Goal: Information Seeking & Learning: Learn about a topic

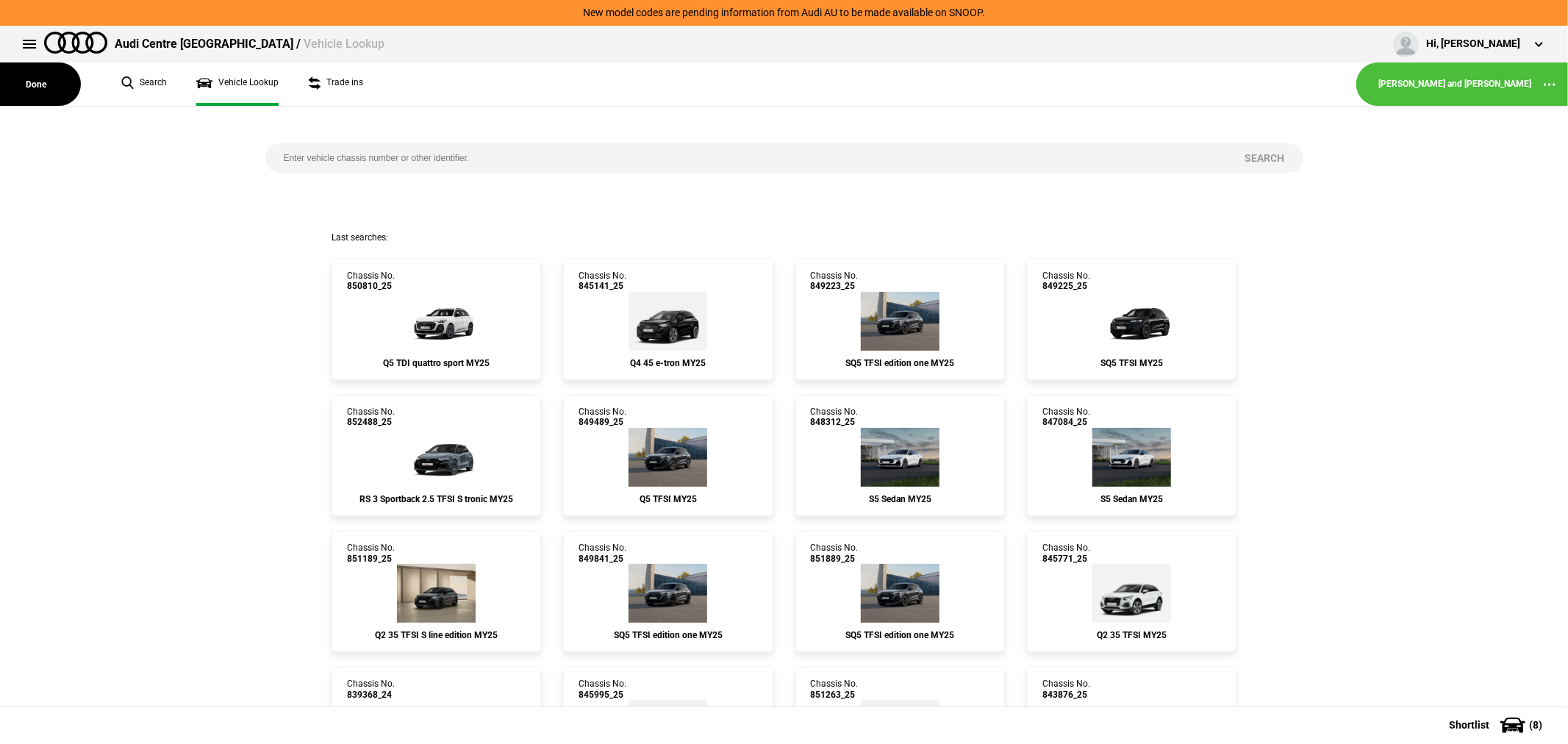
click at [496, 149] on input "search" at bounding box center [746, 158] width 962 height 29
type input "849224"
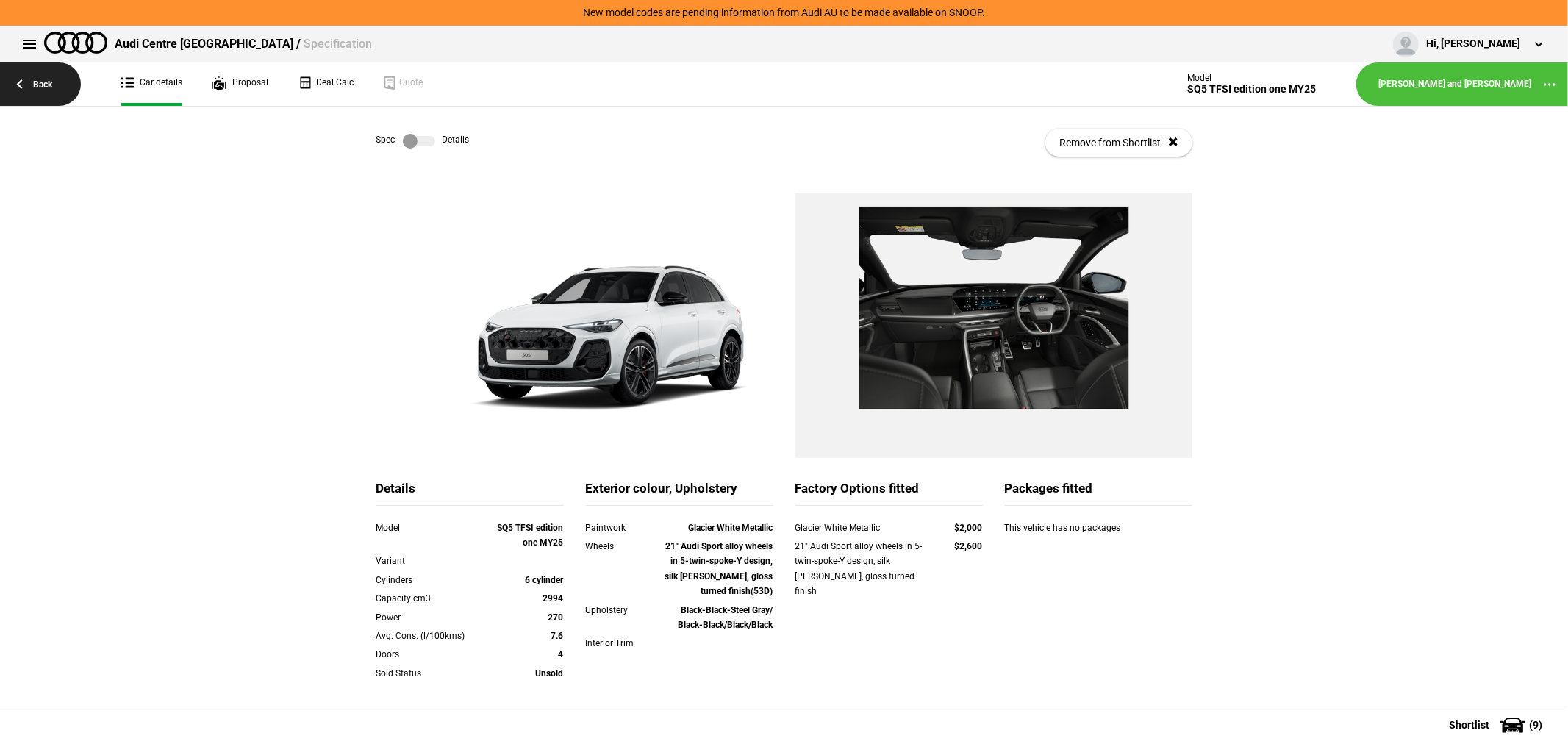
click at [39, 84] on link "Back" at bounding box center [40, 85] width 81 height 43
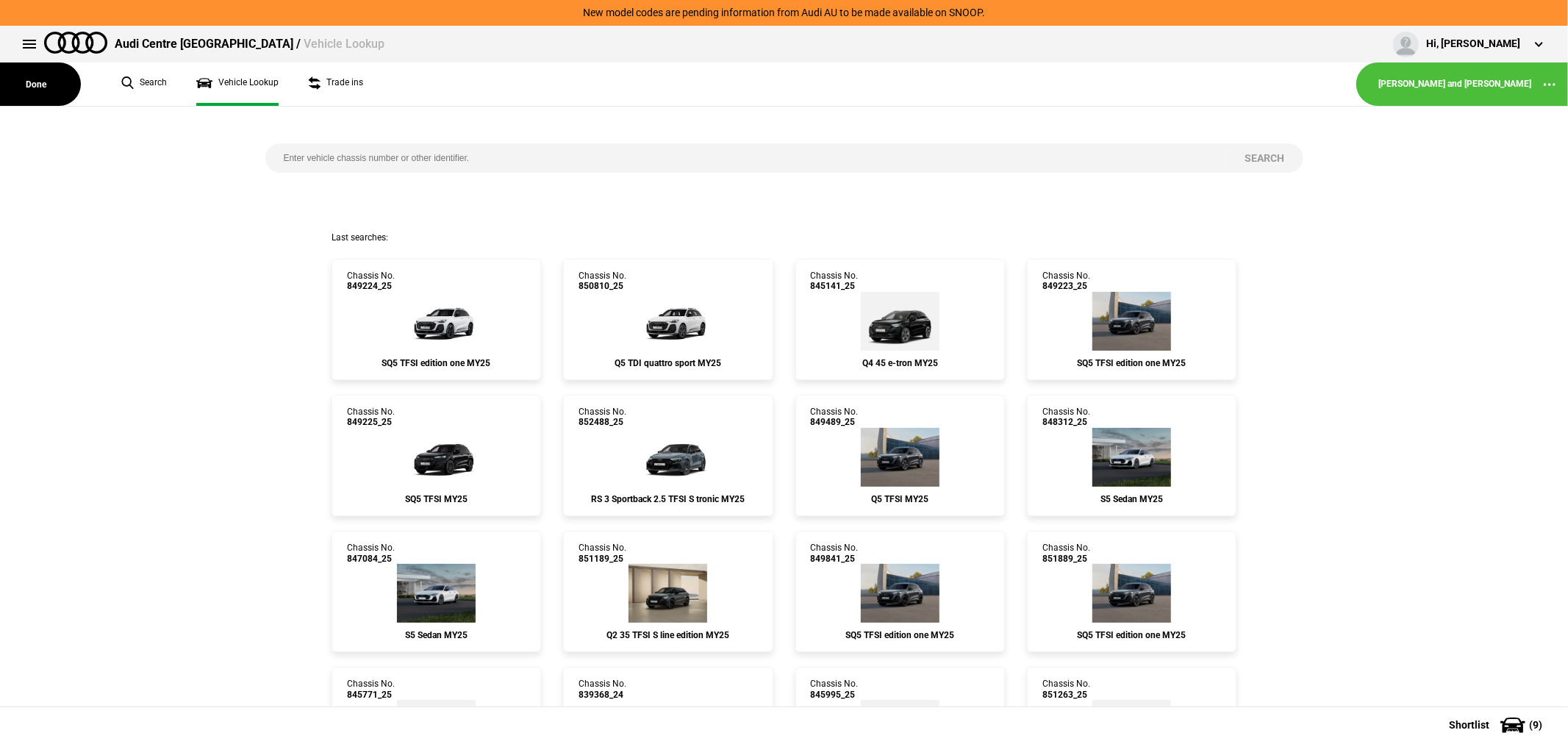
click at [454, 153] on input "search" at bounding box center [746, 158] width 962 height 29
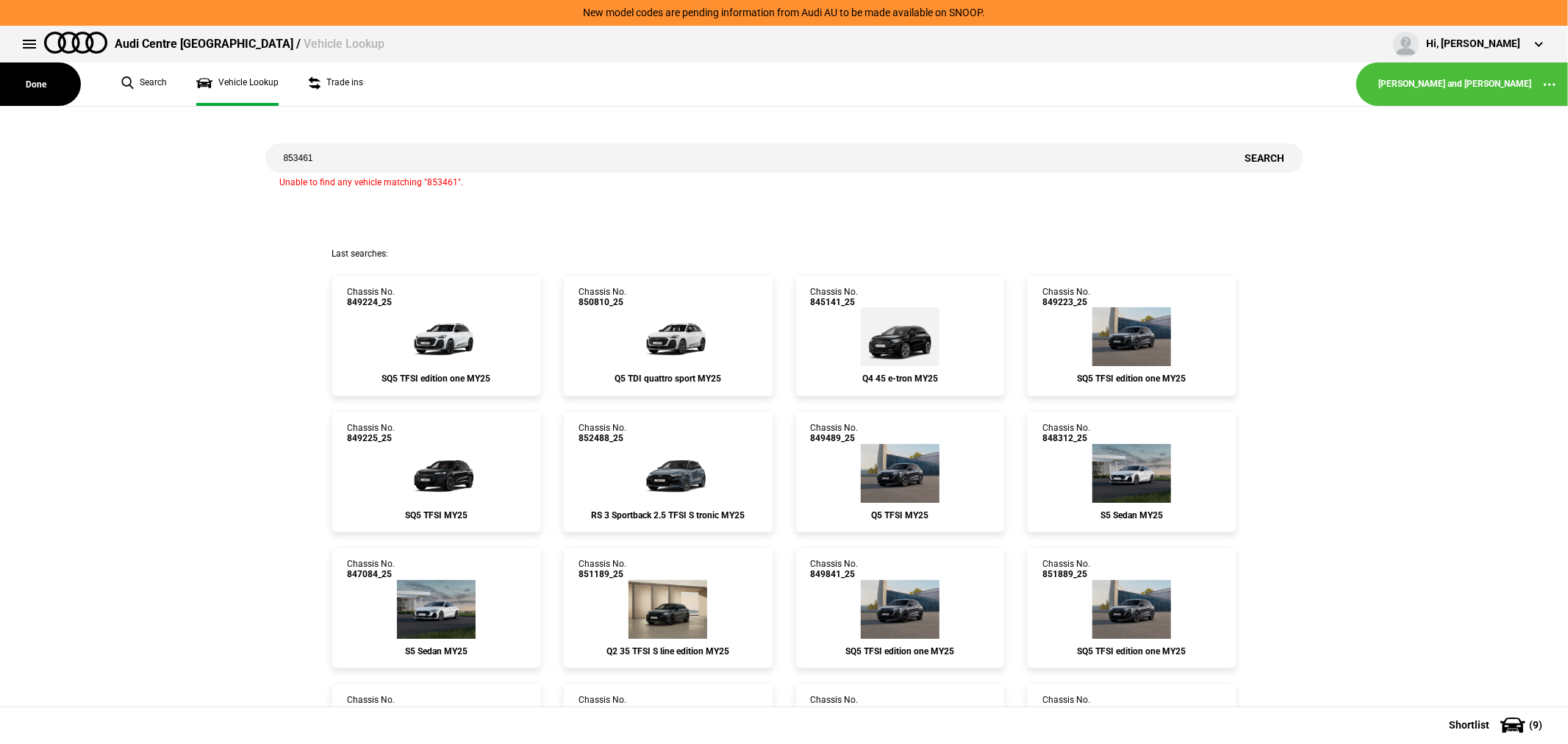
drag, startPoint x: 454, startPoint y: 154, endPoint x: -212, endPoint y: 192, distance: 667.1
click at [0, 192] on html "New model codes are pending information from Audi AU to be made available on SN…" at bounding box center [784, 372] width 1568 height 744
type input "853986"
click at [501, 331] on link "Chassis No. 849224_25 SQ5 TFSI edition one MY25" at bounding box center [437, 336] width 209 height 121
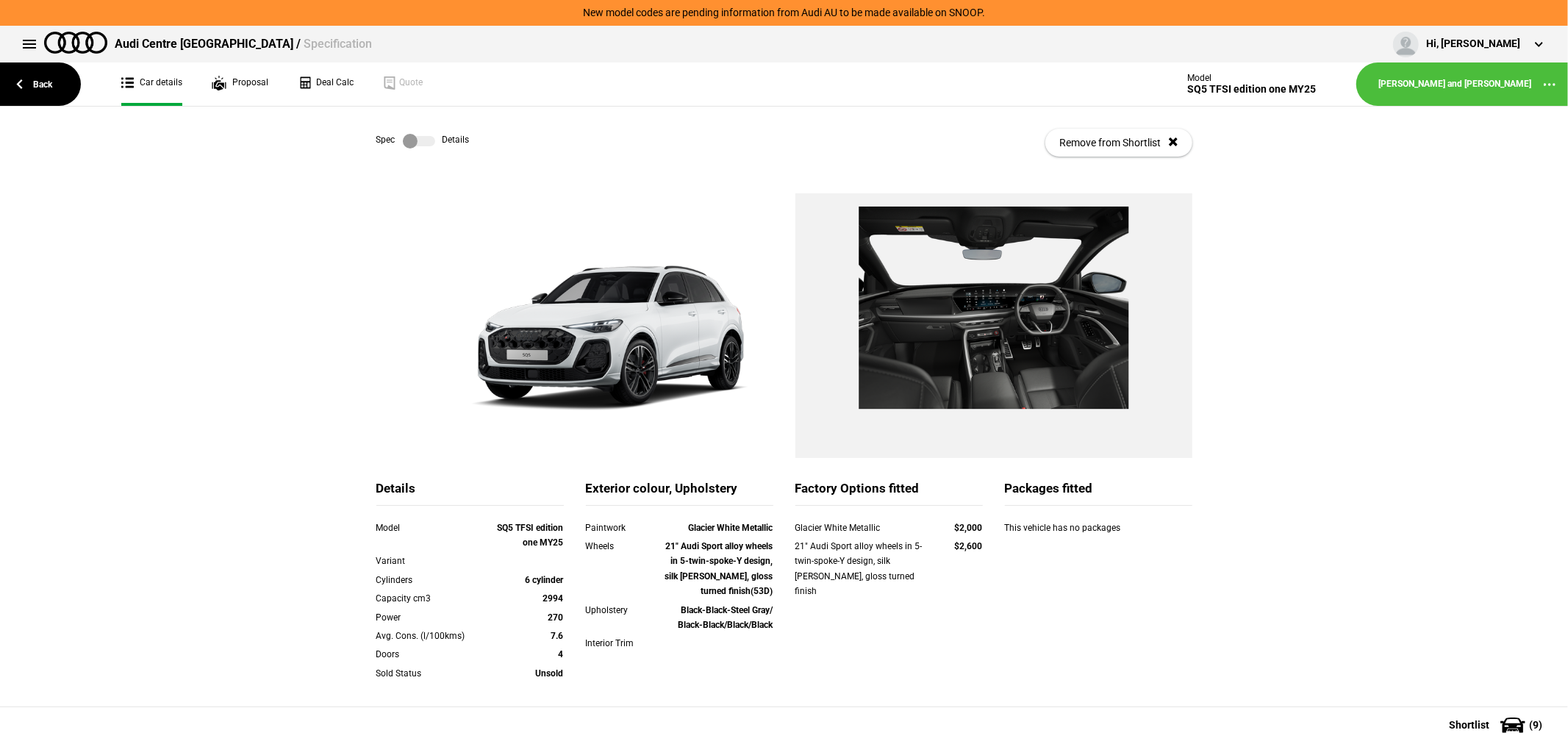
click at [410, 140] on label at bounding box center [420, 141] width 33 height 15
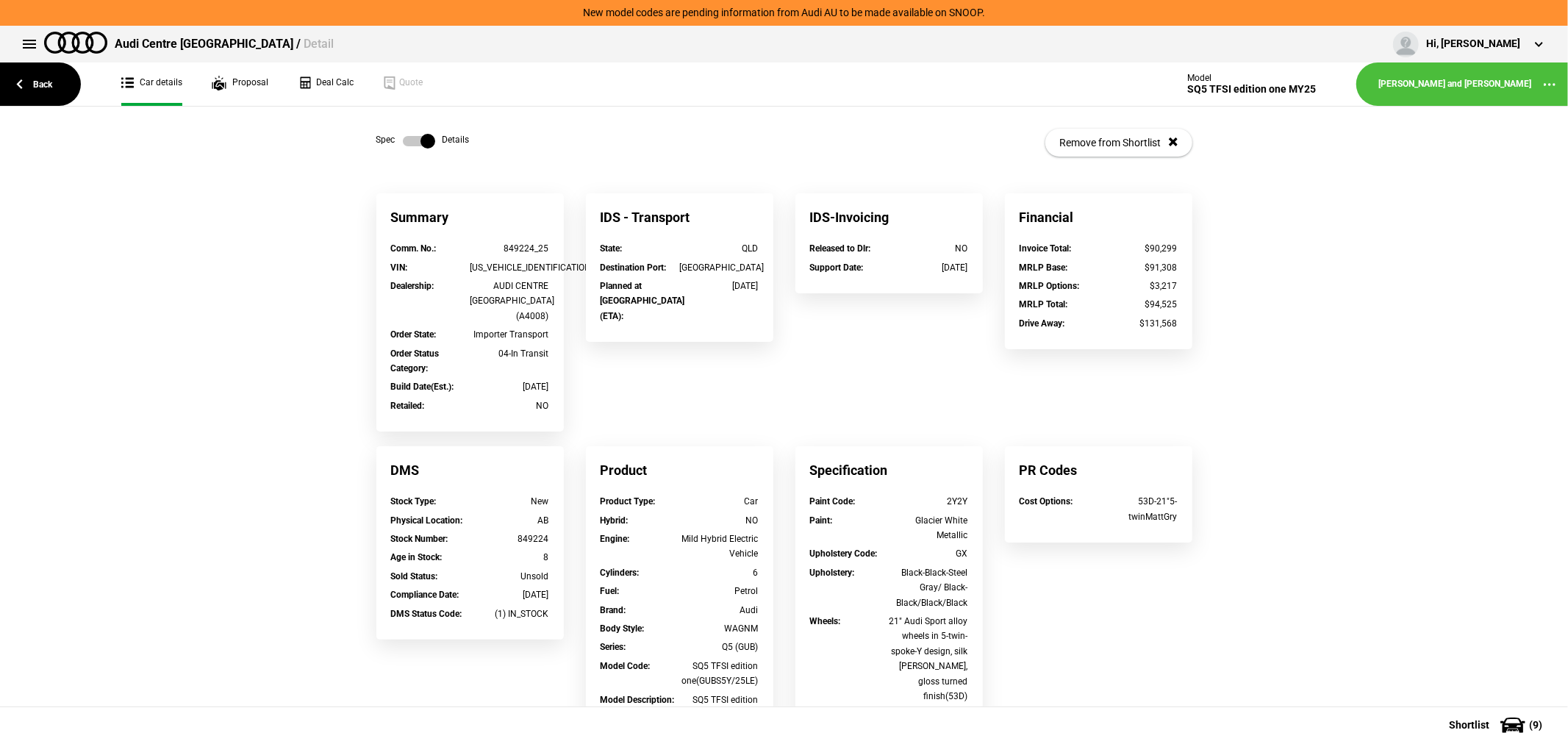
drag, startPoint x: 413, startPoint y: 142, endPoint x: 460, endPoint y: 171, distance: 55.2
click at [412, 142] on label at bounding box center [420, 141] width 33 height 15
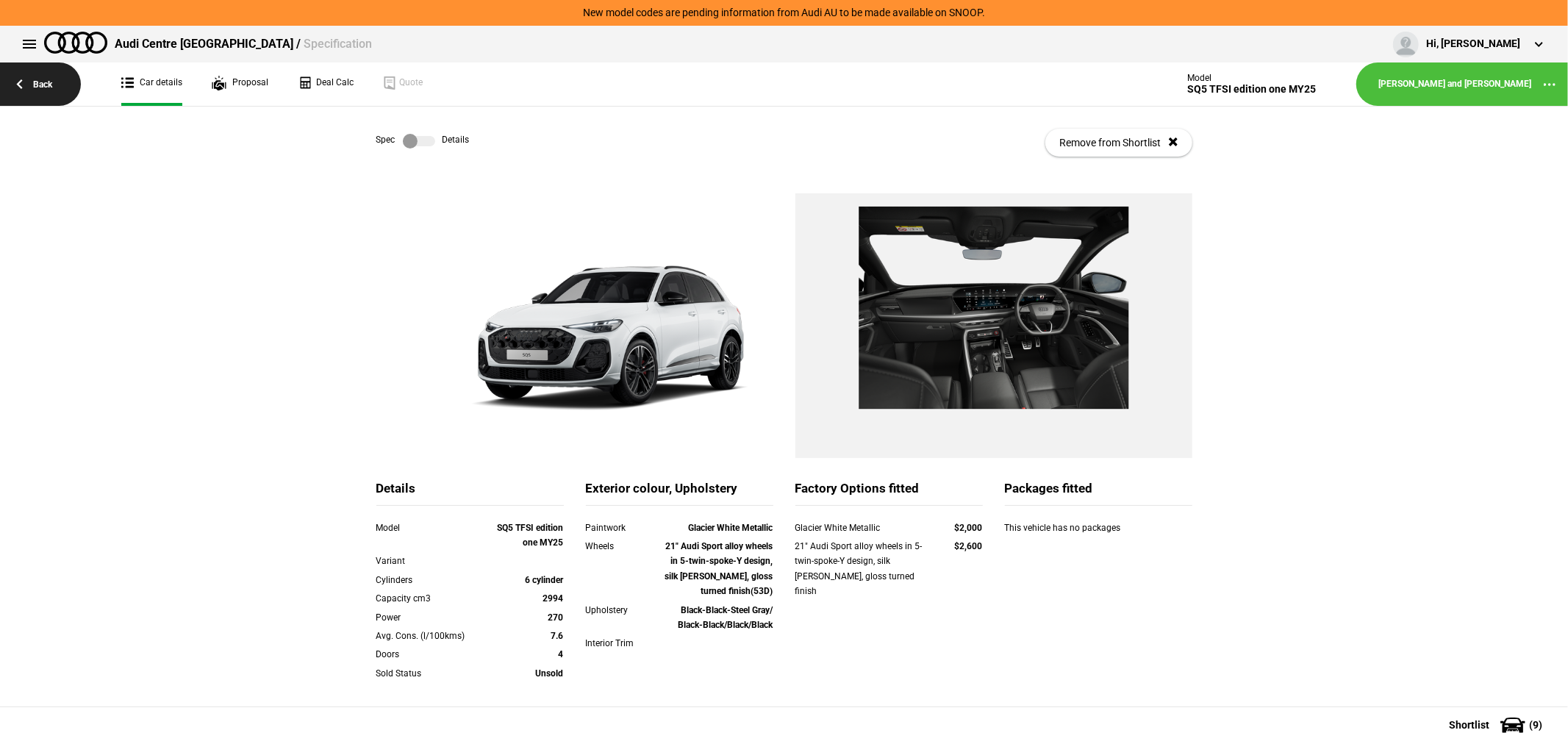
click at [41, 69] on link "Back" at bounding box center [40, 85] width 81 height 43
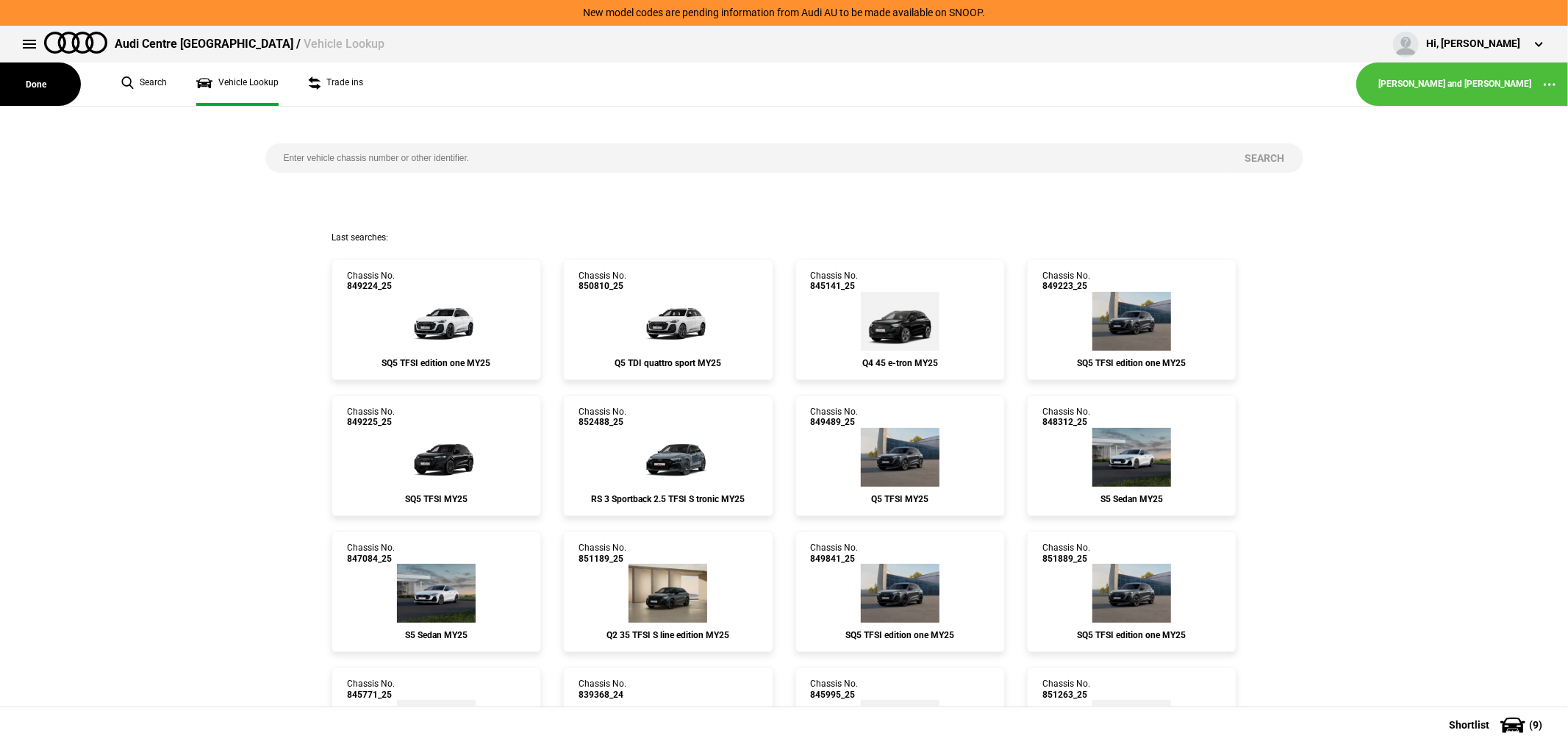
click at [509, 164] on input "search" at bounding box center [746, 158] width 962 height 29
type input "854189"
